Goal: Information Seeking & Learning: Learn about a topic

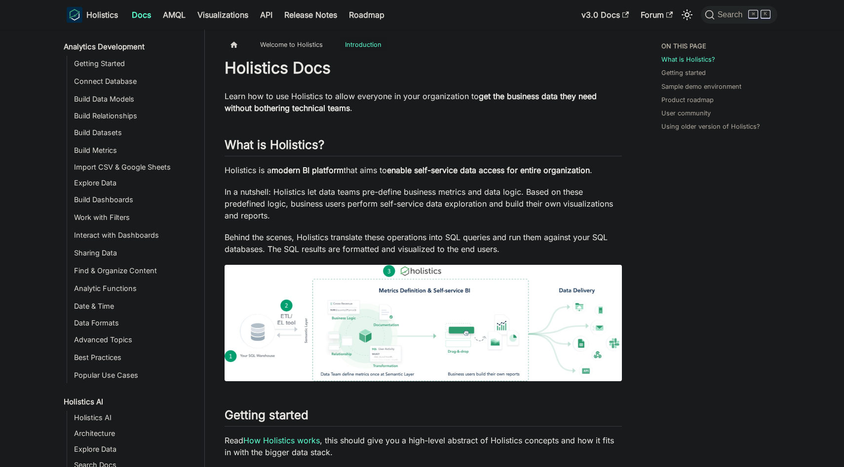
scroll to position [141, 0]
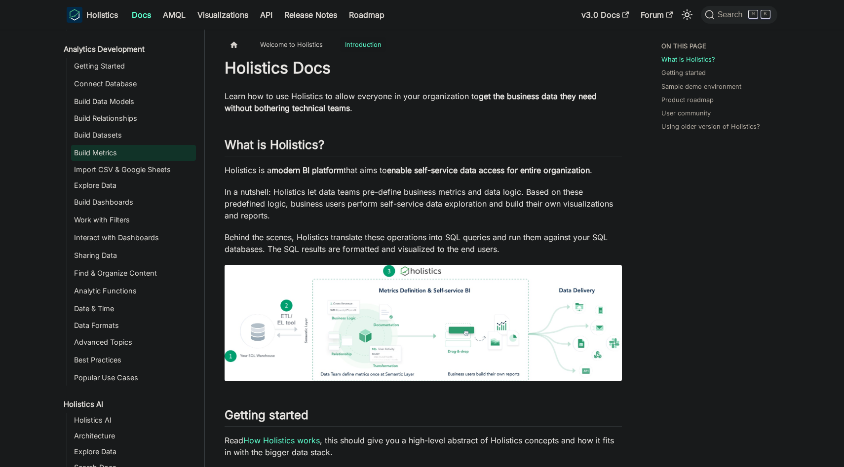
click at [127, 153] on link "Build Metrics" at bounding box center [133, 153] width 125 height 16
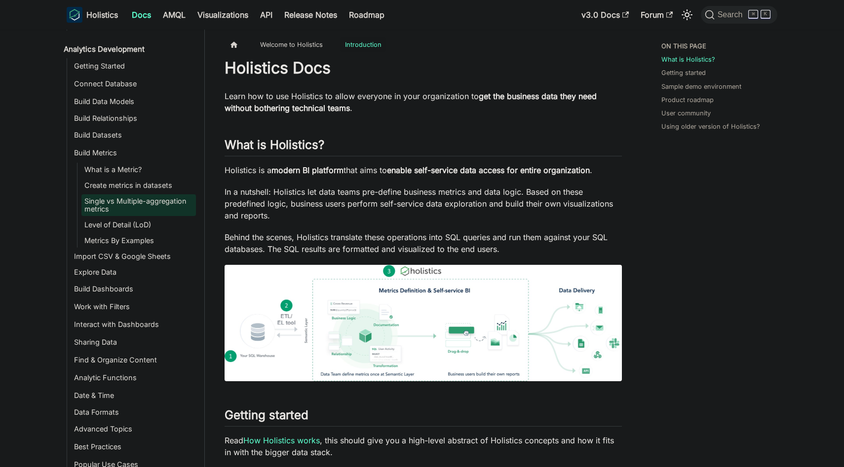
click at [132, 211] on link "Single vs Multiple-aggregation metrics" at bounding box center [138, 205] width 115 height 22
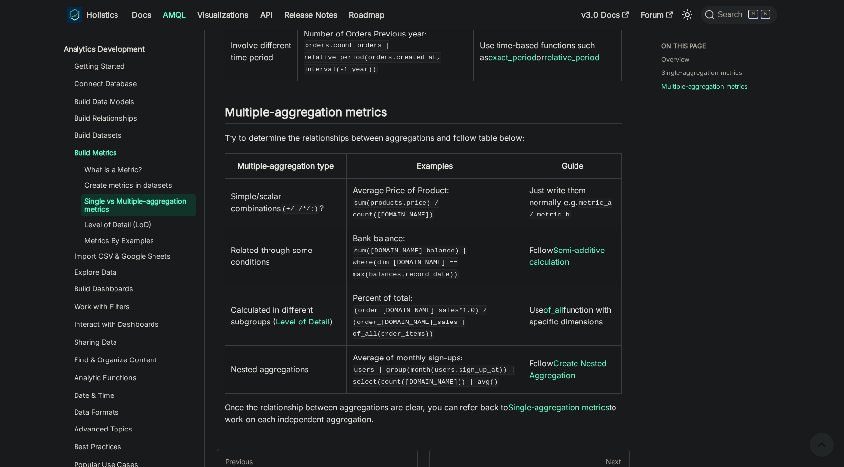
scroll to position [511, 0]
click at [109, 223] on link "Level of Detail (LoD)" at bounding box center [138, 225] width 115 height 14
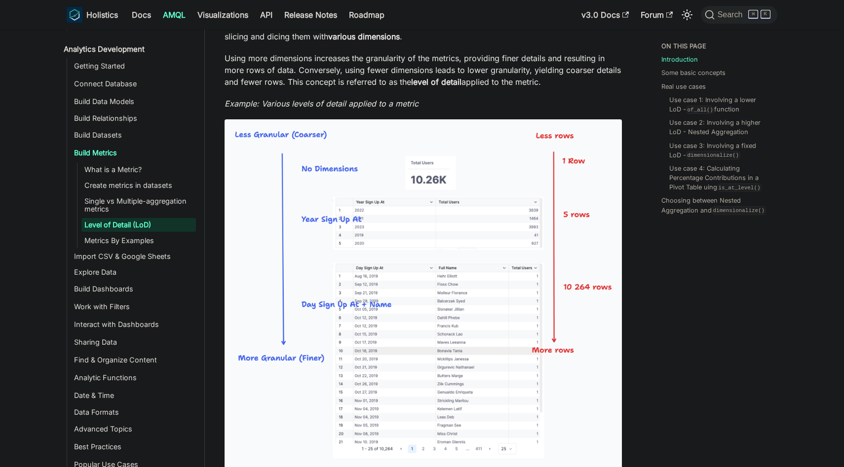
scroll to position [259, 0]
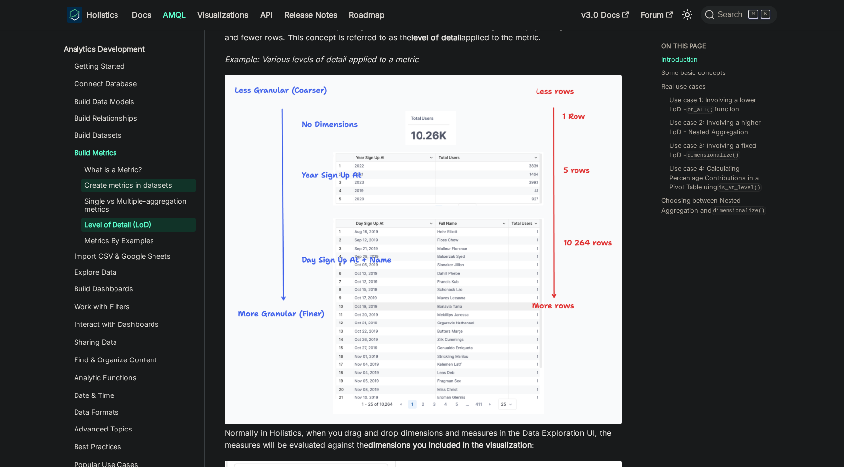
click at [155, 185] on link "Create metrics in datasets" at bounding box center [138, 186] width 115 height 14
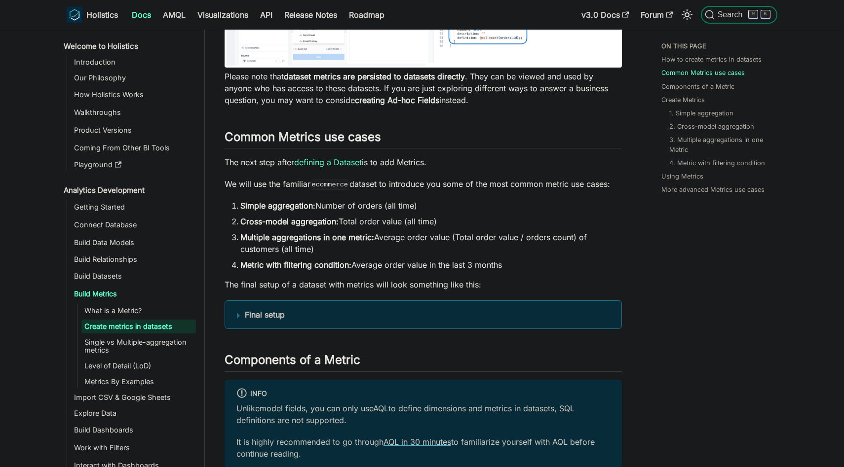
click at [720, 18] on span "Search" at bounding box center [732, 14] width 34 height 9
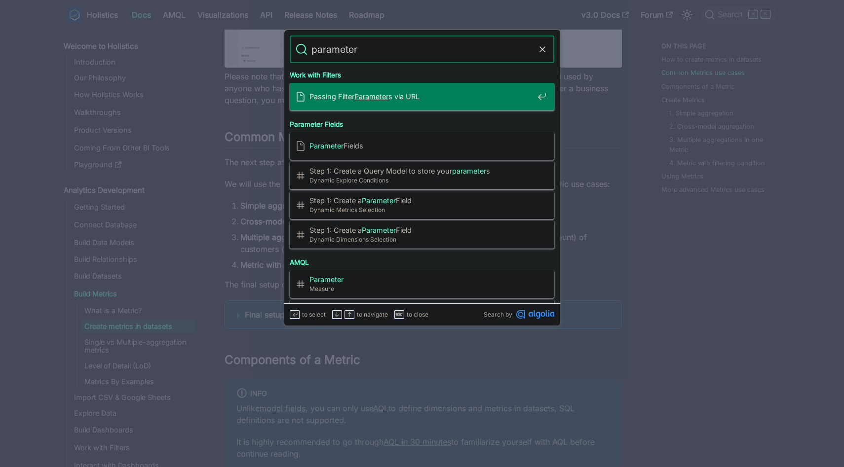
type input "parameters"
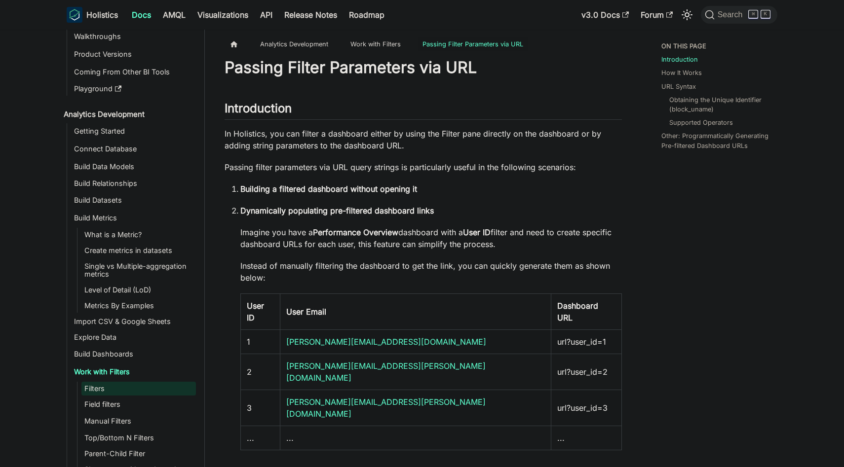
scroll to position [102, 0]
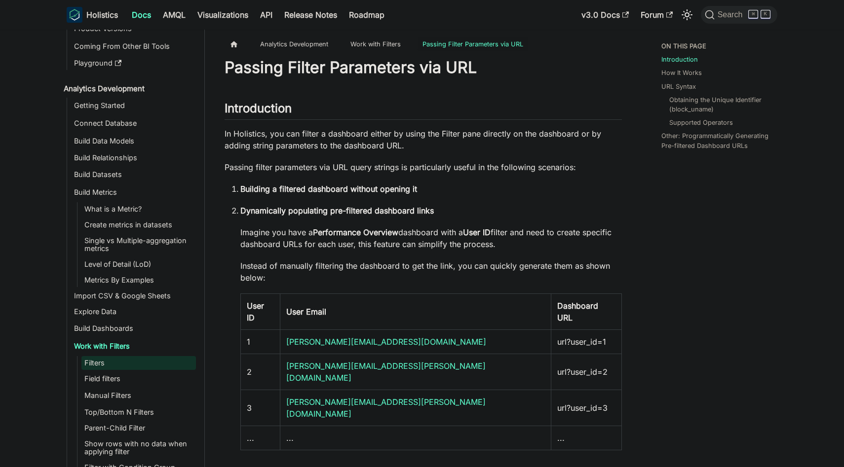
click at [122, 365] on link "Filters" at bounding box center [138, 363] width 115 height 14
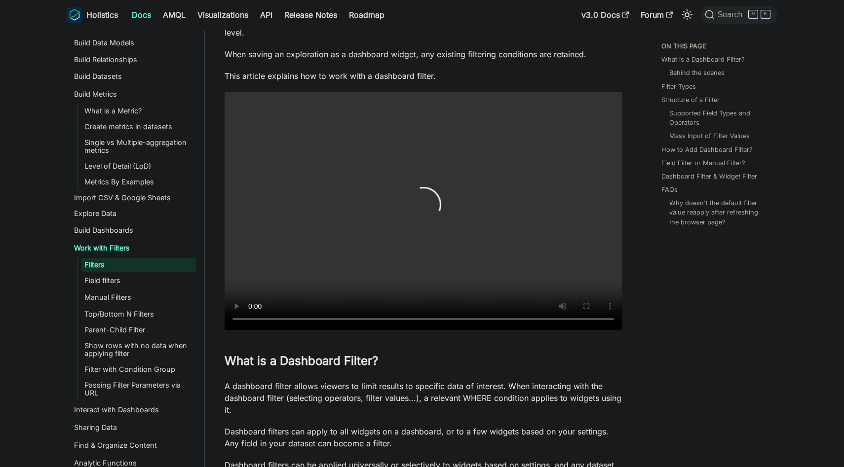
scroll to position [242, 0]
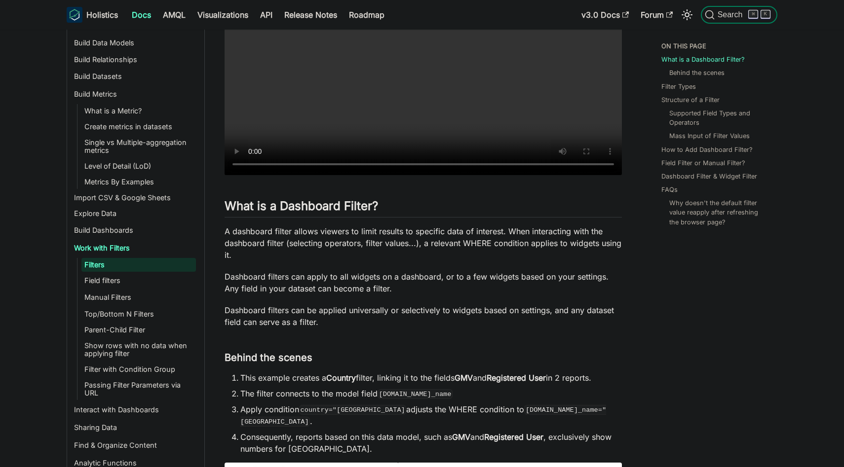
click at [727, 14] on span "Search" at bounding box center [732, 14] width 34 height 9
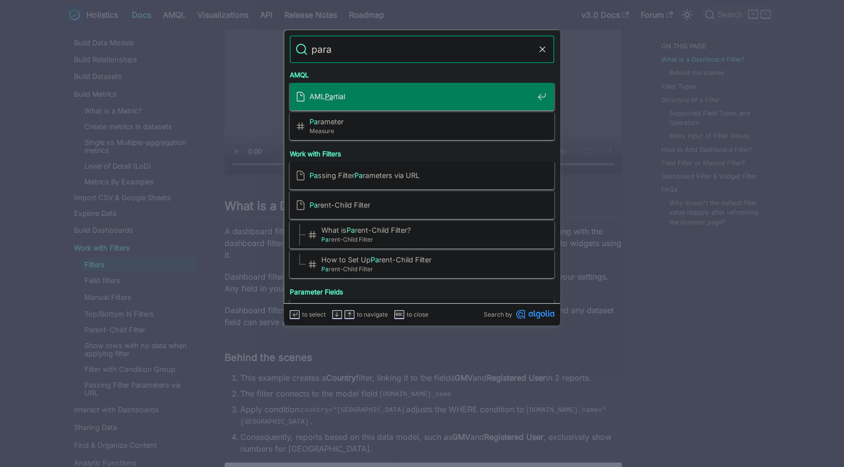
type input "param"
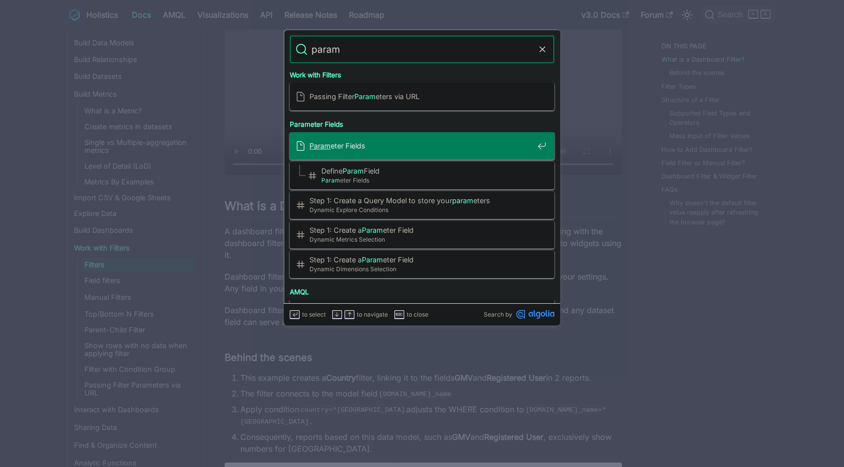
click at [408, 156] on div "Param eter Fields" at bounding box center [425, 146] width 259 height 28
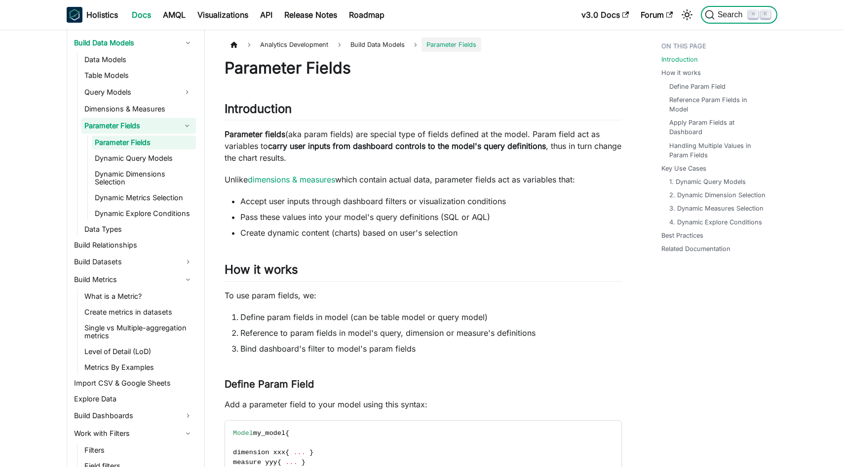
click at [735, 12] on span "Search" at bounding box center [732, 14] width 34 height 9
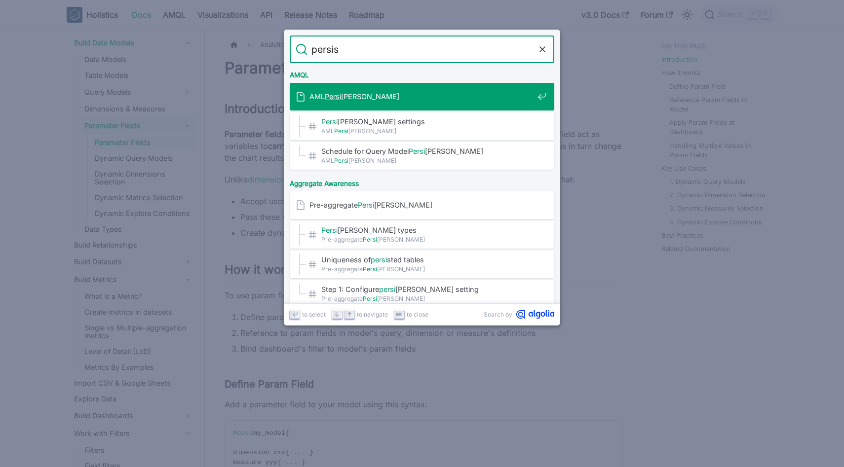
type input "persist"
click at [472, 98] on span "AML Persist ence" at bounding box center [422, 96] width 224 height 9
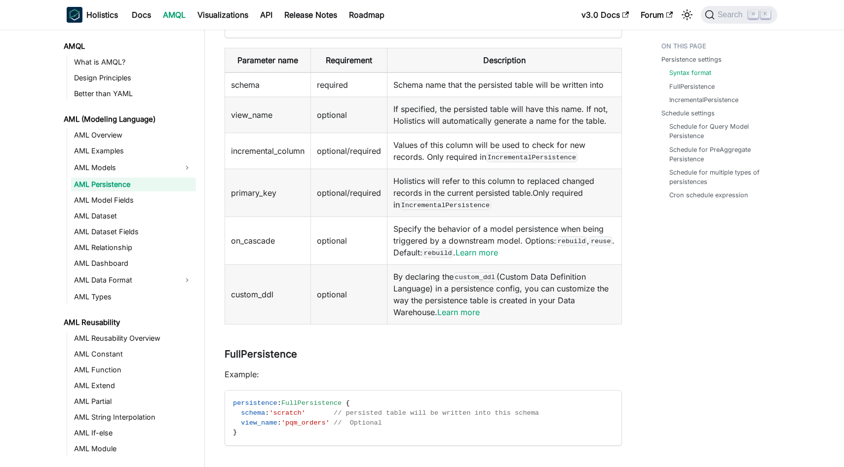
scroll to position [344, 0]
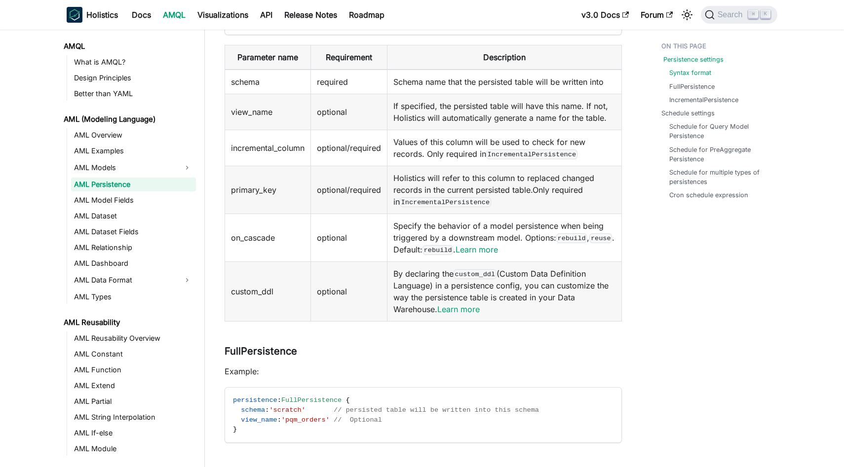
click at [704, 61] on link "Persistence settings" at bounding box center [693, 59] width 60 height 9
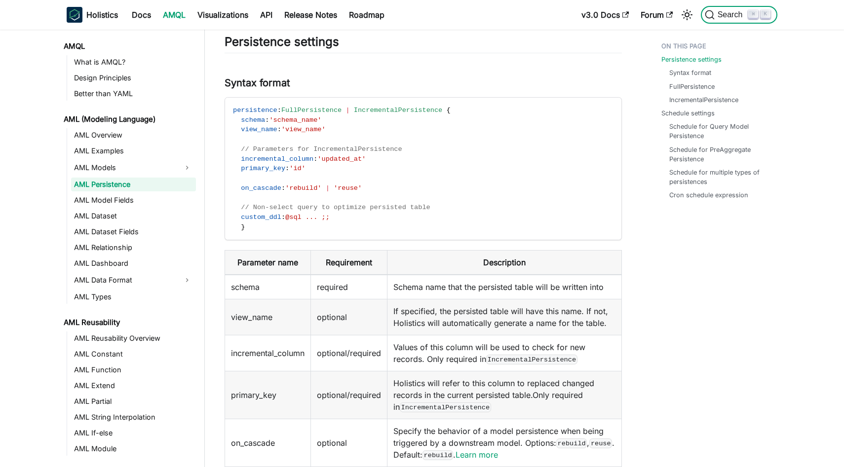
click at [730, 19] on span "Search" at bounding box center [732, 14] width 34 height 9
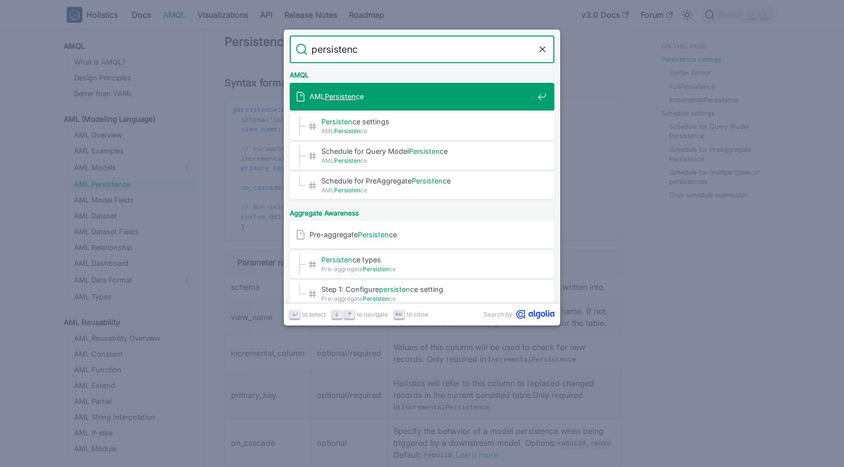
type input "persistence"
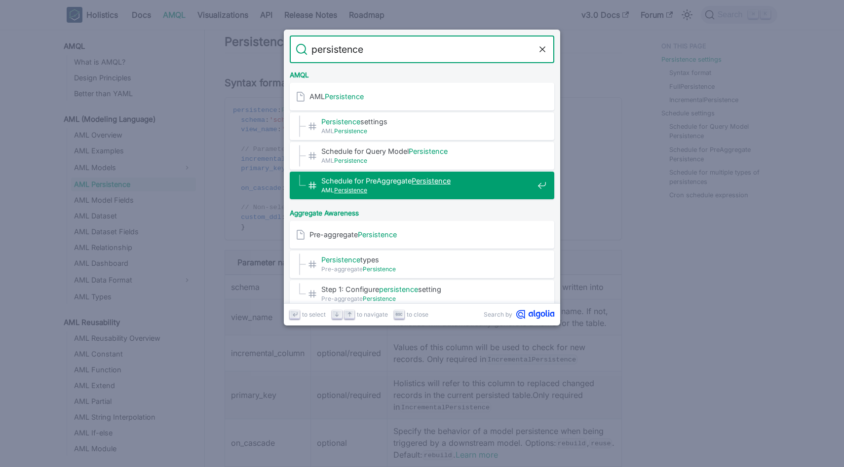
scroll to position [61, 0]
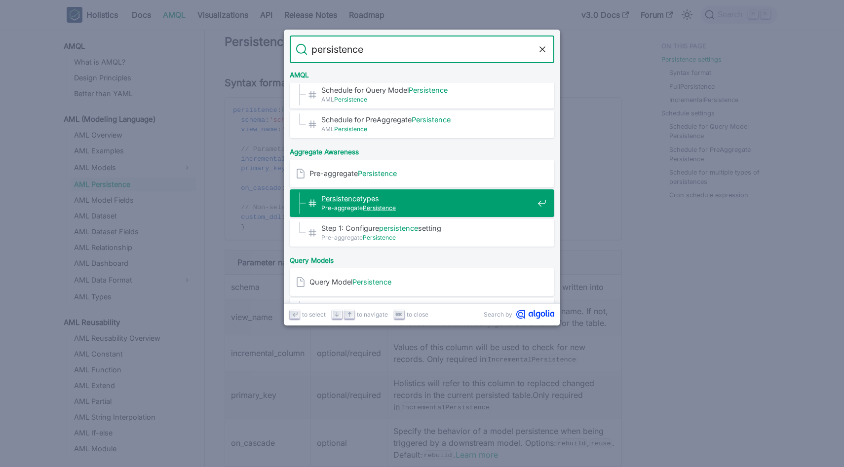
click at [481, 194] on span "Persistence types​" at bounding box center [427, 198] width 212 height 9
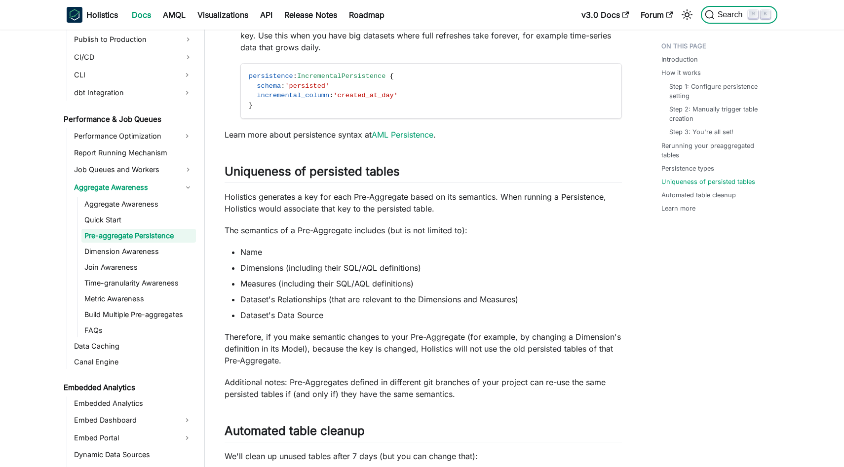
scroll to position [822, 0]
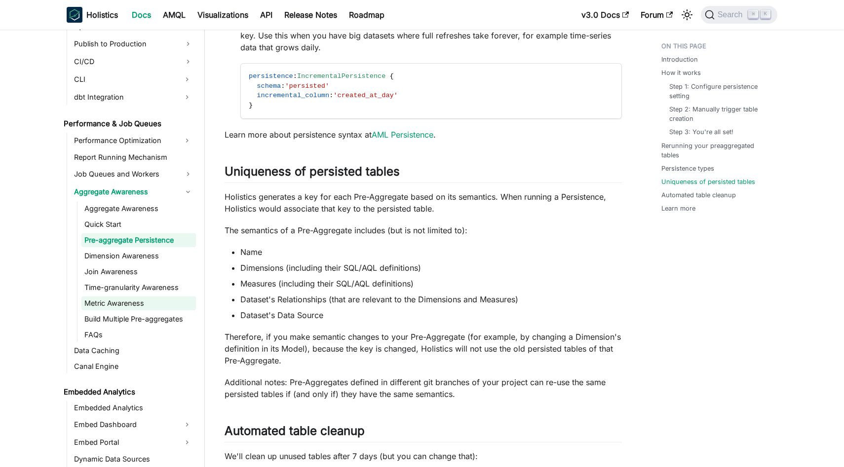
click at [154, 293] on ul "Aggregate Awareness Quick Start Pre-aggregate Persistence Dimension Awareness J…" at bounding box center [136, 272] width 119 height 140
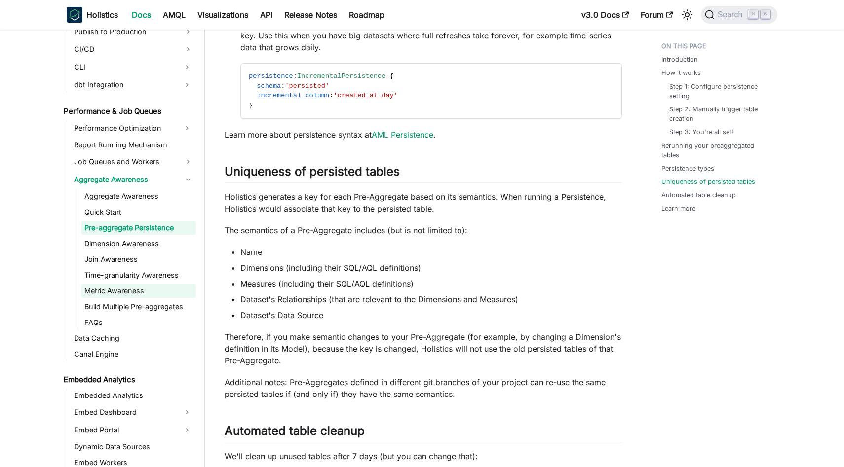
scroll to position [831, 0]
click at [136, 293] on link "Metric Awareness" at bounding box center [138, 290] width 115 height 14
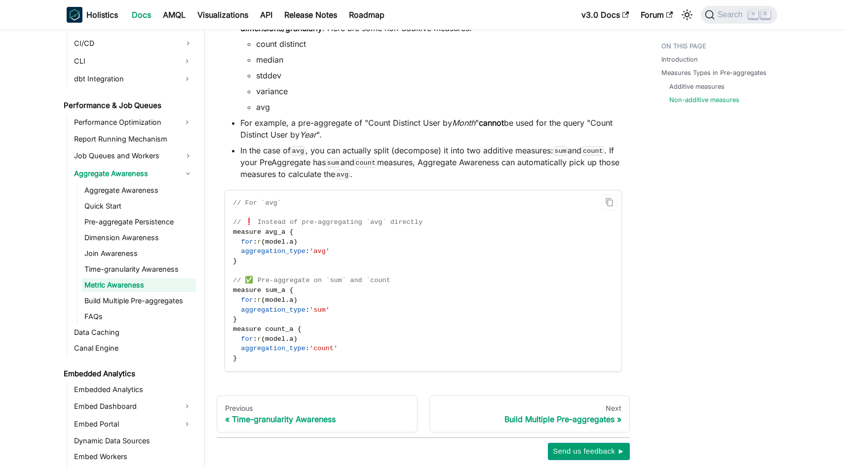
scroll to position [1079, 0]
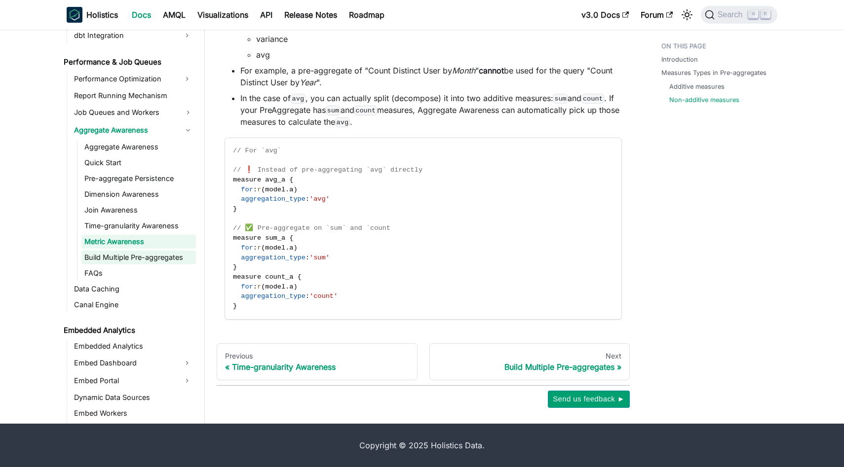
click at [170, 256] on link "Build Multiple Pre-aggregates" at bounding box center [138, 258] width 115 height 14
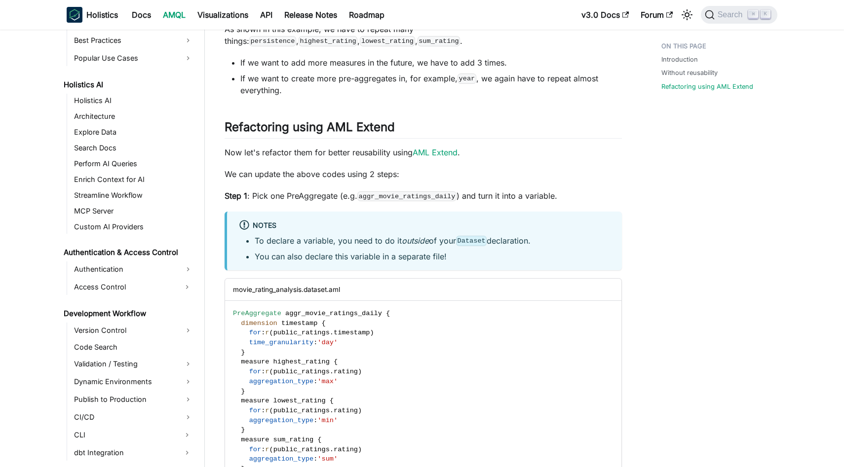
scroll to position [460, 0]
click at [105, 102] on link "Holistics AI" at bounding box center [133, 102] width 125 height 14
